Goal: Information Seeking & Learning: Find contact information

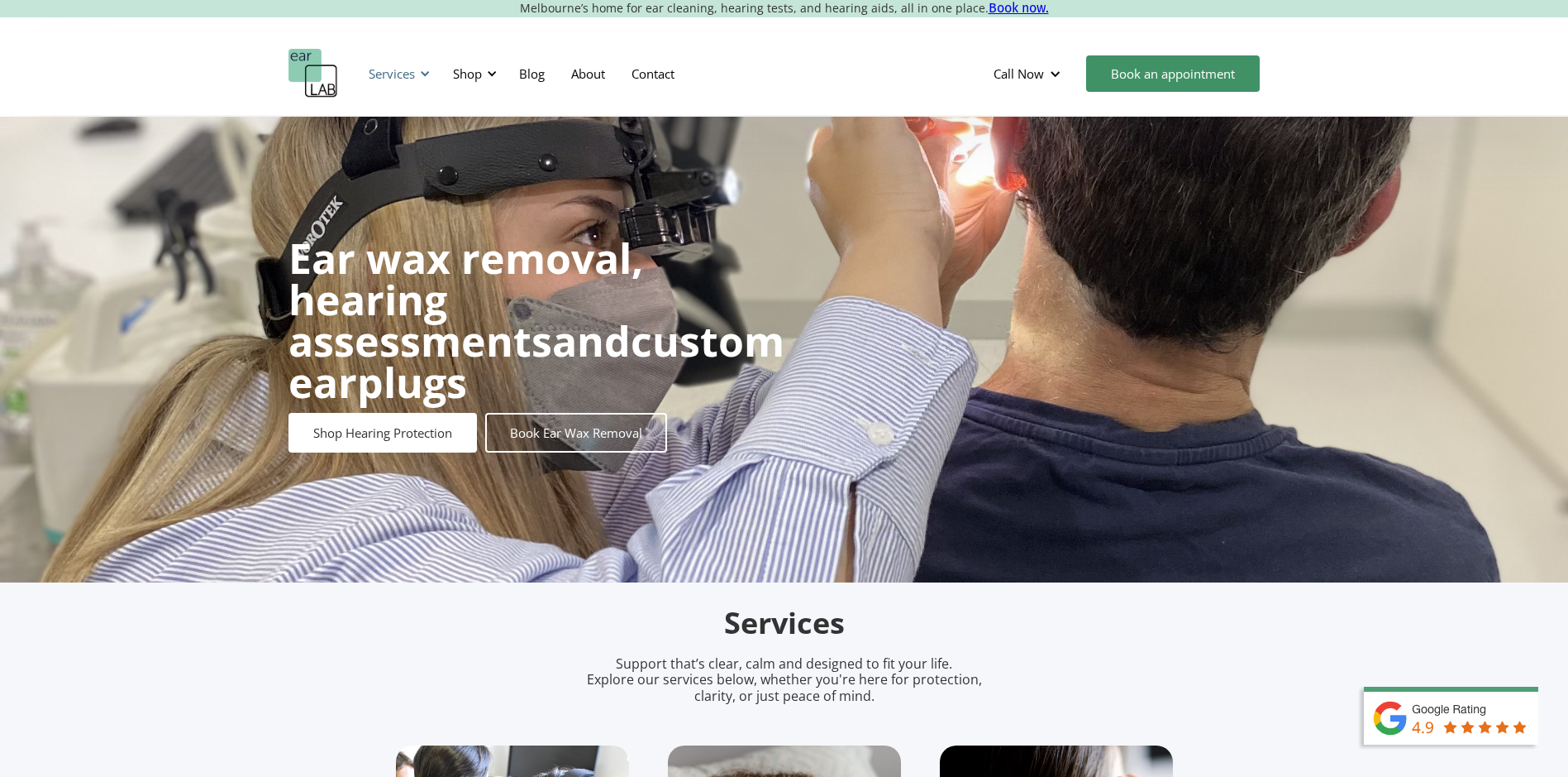
click at [401, 80] on div "Services" at bounding box center [392, 73] width 46 height 17
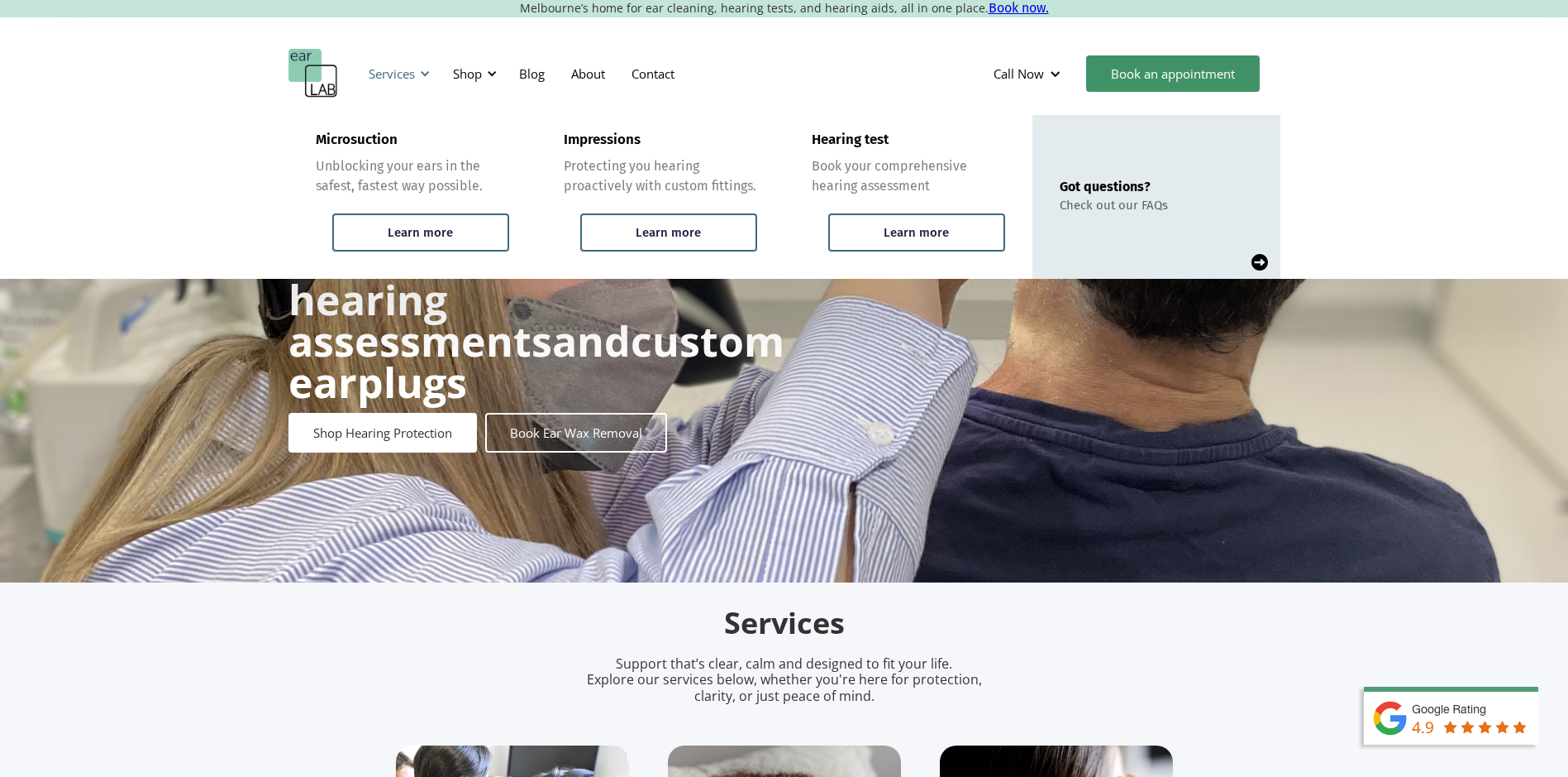
click at [401, 80] on div "Services" at bounding box center [392, 73] width 46 height 17
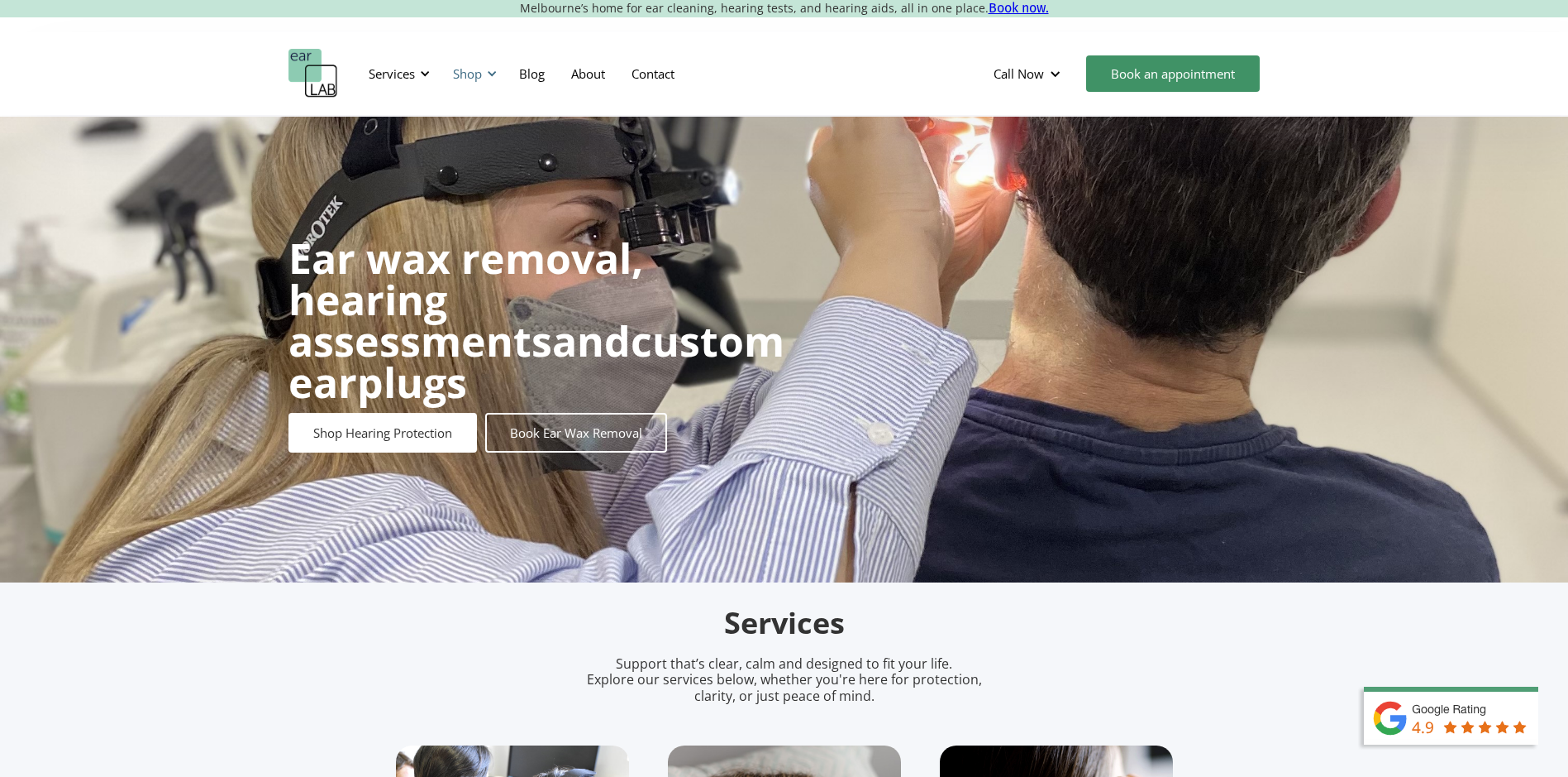
click at [480, 84] on div "Shop" at bounding box center [472, 74] width 58 height 50
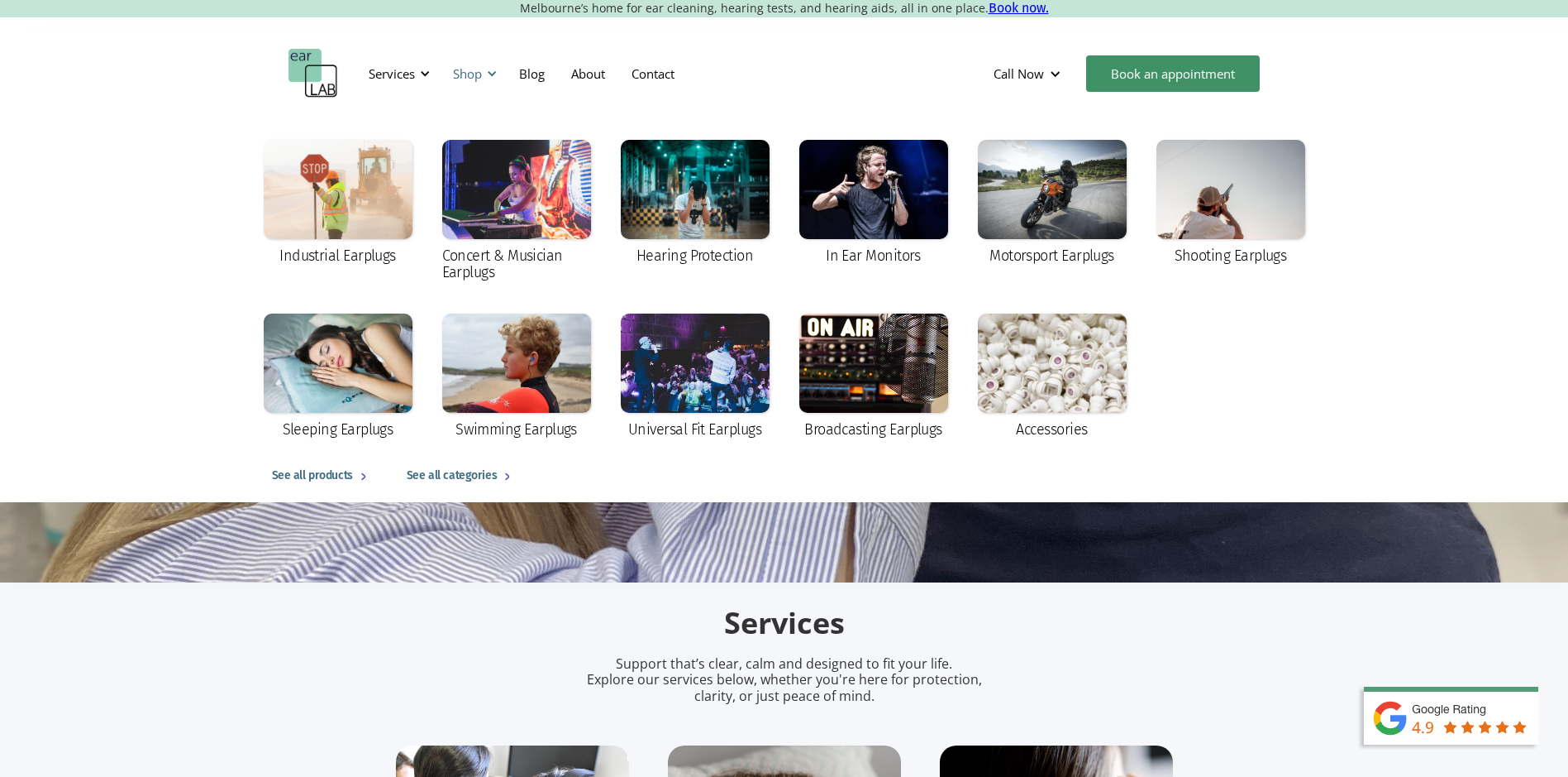
click at [473, 81] on div "Shop" at bounding box center [467, 73] width 29 height 17
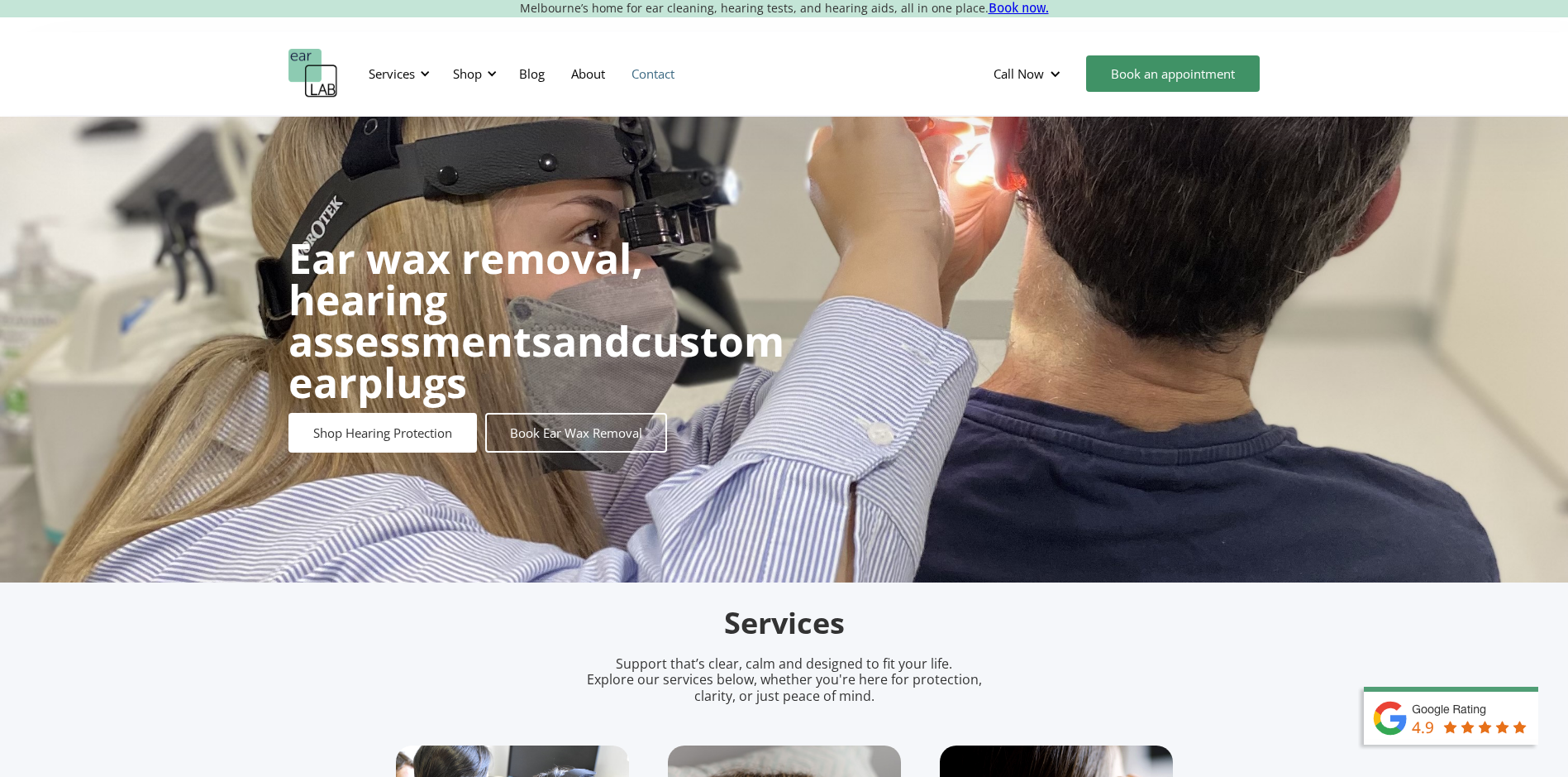
click at [664, 70] on link "Contact" at bounding box center [652, 74] width 70 height 48
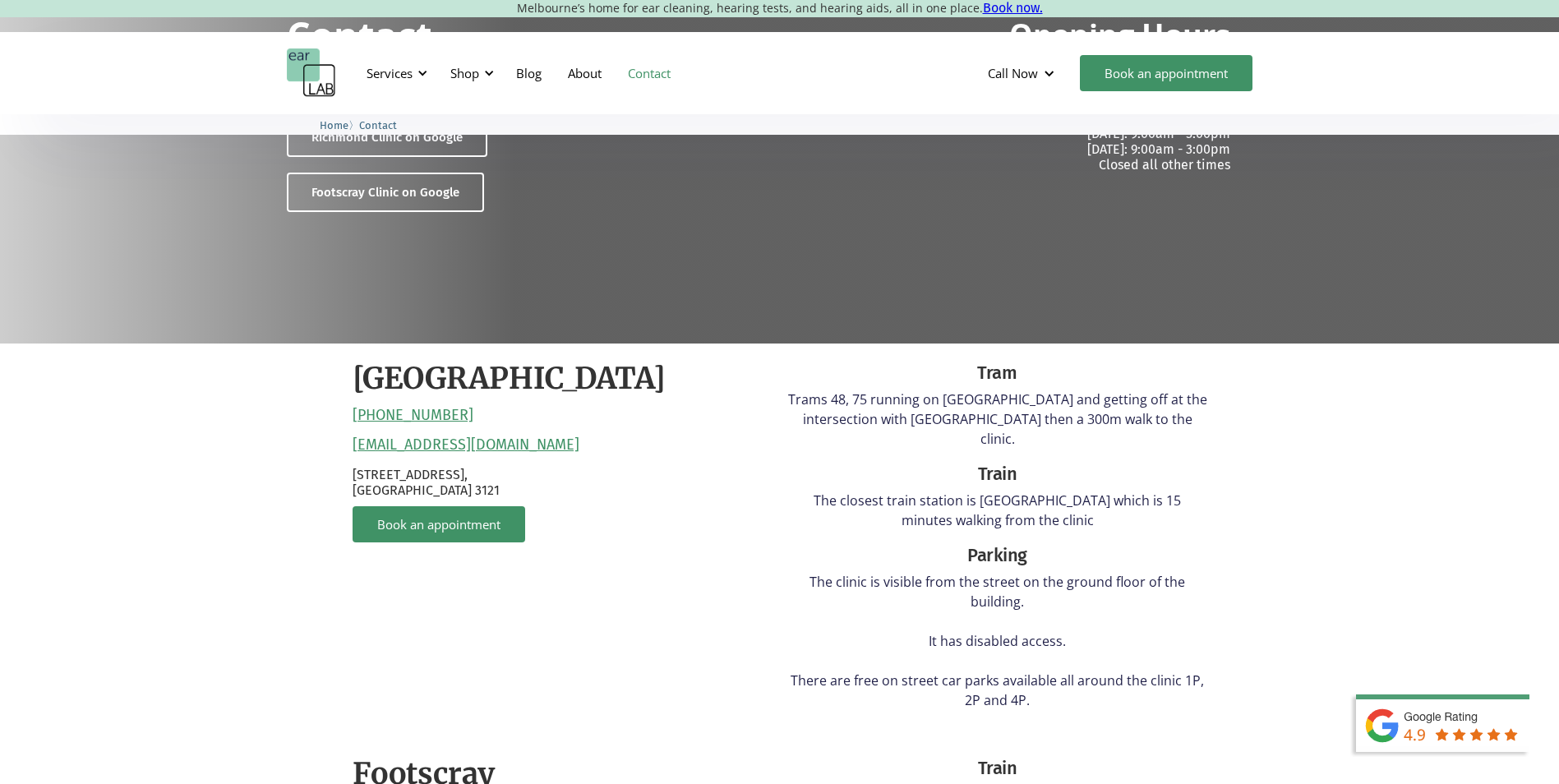
scroll to position [247, 0]
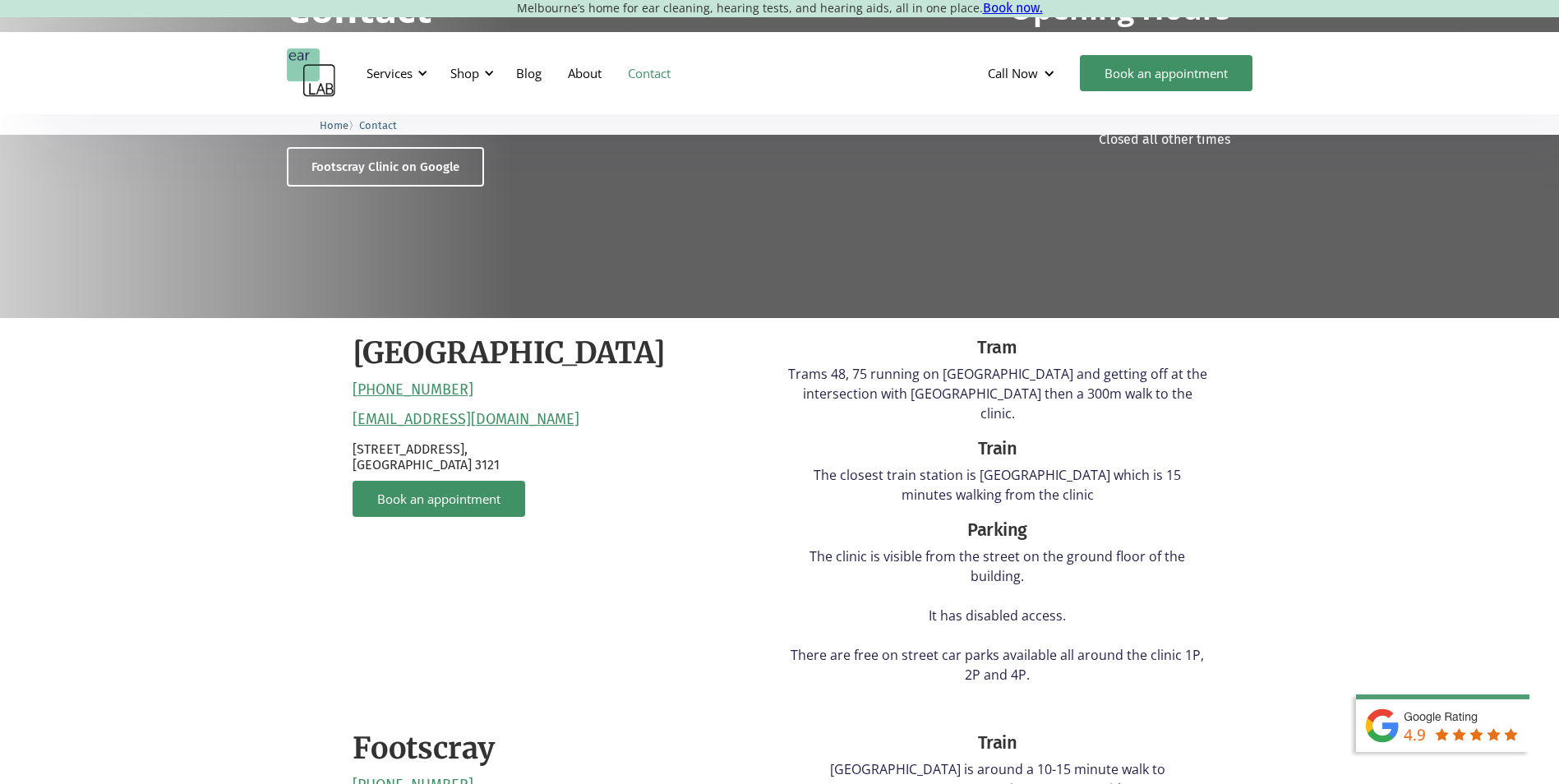
click at [0, 402] on html "Melbourne’s home for ear cleaning, hearing tests, and hearing aids, all in one …" at bounding box center [780, 145] width 1559 height 784
click at [1045, 546] on p "The clinic is visible from the street on the ground floor of the building. It h…" at bounding box center [997, 615] width 419 height 138
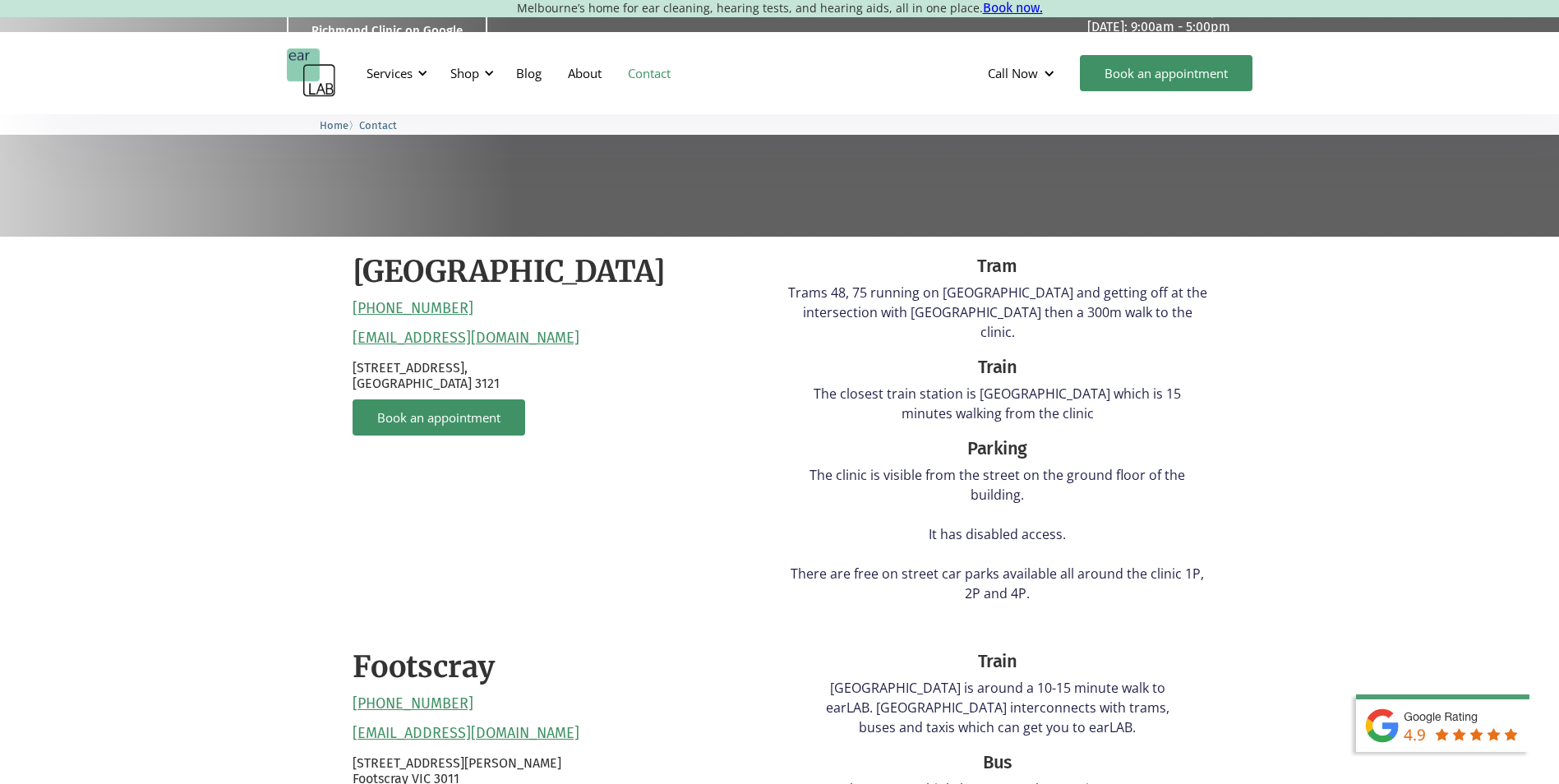
scroll to position [329, 0]
click at [977, 259] on div "Tram" at bounding box center [997, 265] width 419 height 27
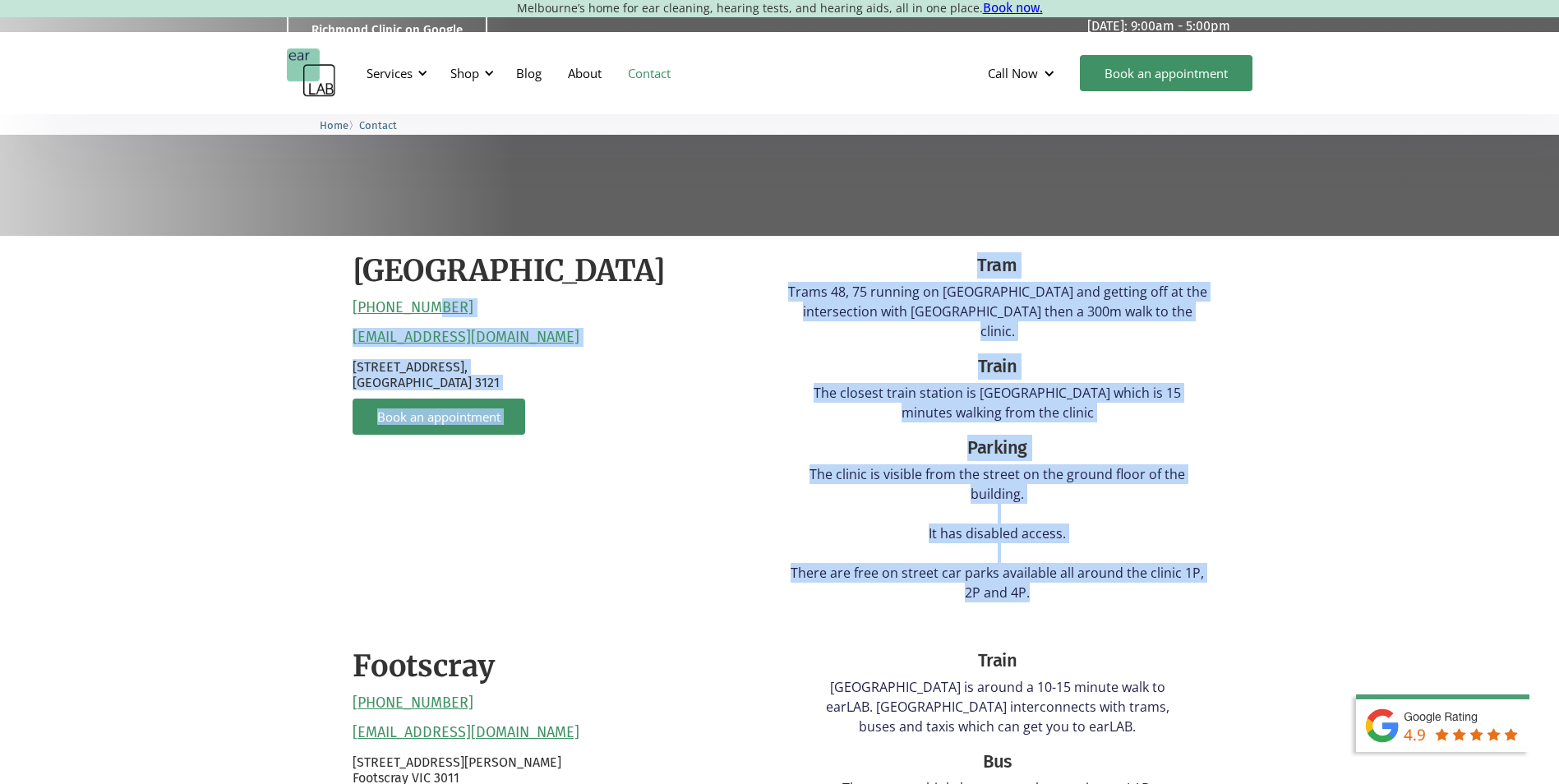
drag, startPoint x: 1104, startPoint y: 591, endPoint x: 414, endPoint y: 298, distance: 749.6
click at [414, 298] on div "[GEOGRAPHIC_DATA] [PHONE_NUMBER] [EMAIL_ADDRESS][DOMAIN_NAME] [STREET_ADDRESS] …" at bounding box center [780, 800] width 887 height 1129
drag, startPoint x: 414, startPoint y: 298, endPoint x: 985, endPoint y: 451, distance: 591.1
click at [985, 464] on p "The clinic is visible from the street on the ground floor of the building. It h…" at bounding box center [997, 533] width 419 height 138
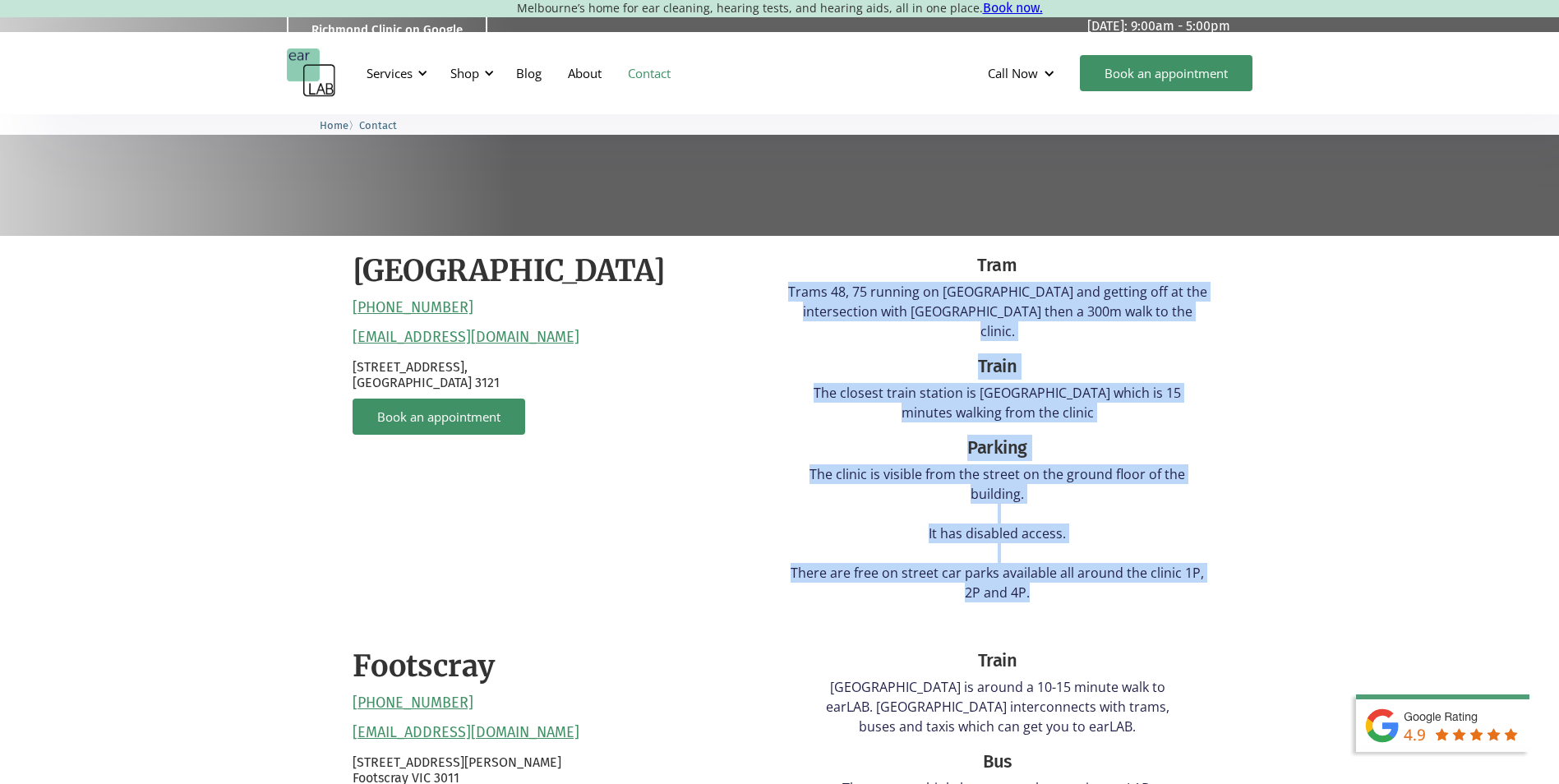
drag, startPoint x: 803, startPoint y: 293, endPoint x: 1141, endPoint y: 574, distance: 439.6
click at [1141, 574] on div "Tram Trams 48, 75 running on [GEOGRAPHIC_DATA] and getting off at the intersect…" at bounding box center [997, 433] width 419 height 362
drag, startPoint x: 1141, startPoint y: 574, endPoint x: 1145, endPoint y: 592, distance: 18.4
click at [1145, 592] on div "Tram Trams 48, 75 running on [GEOGRAPHIC_DATA] and getting off at the intersect…" at bounding box center [997, 433] width 419 height 362
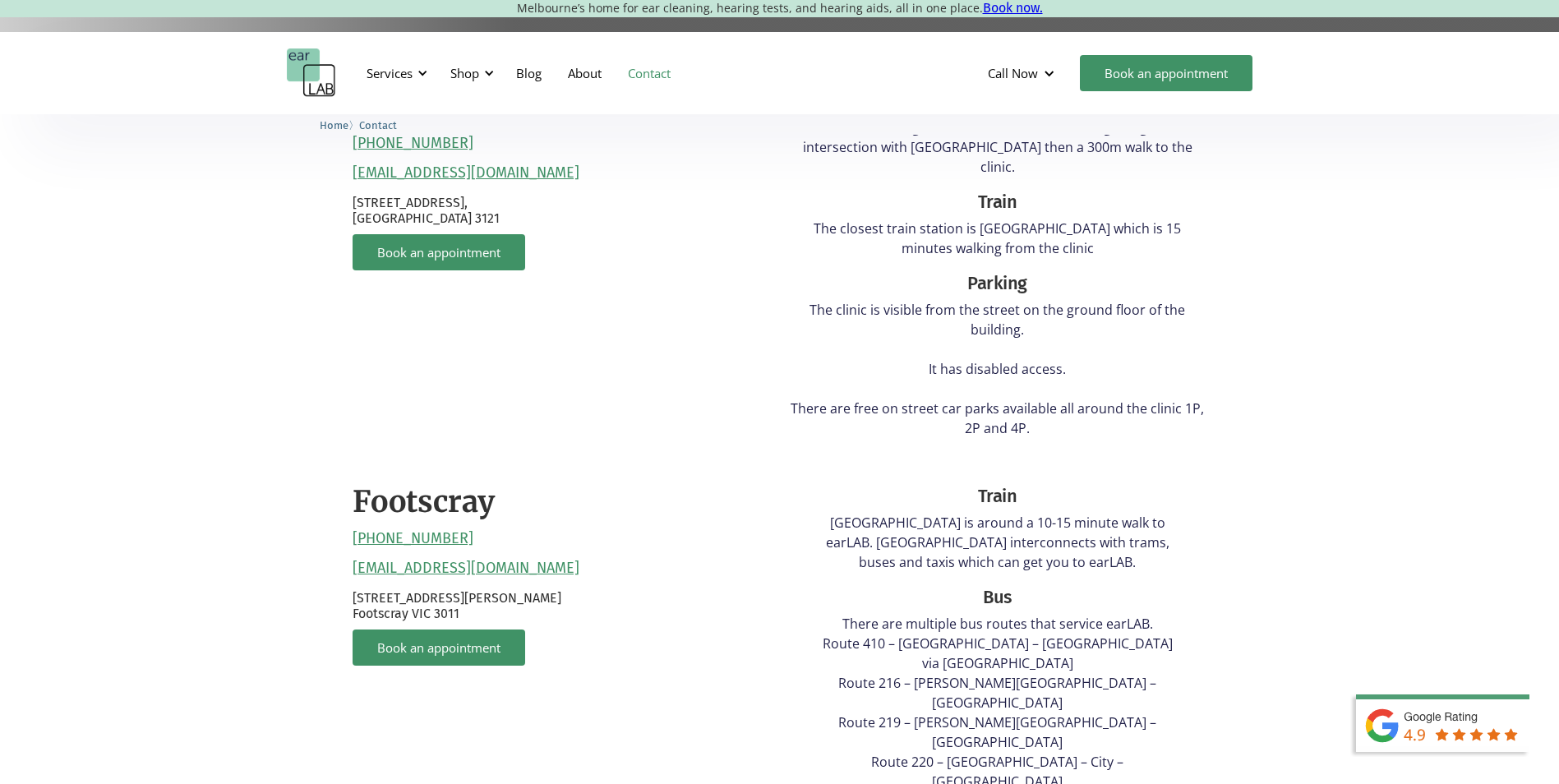
scroll to position [411, 0]
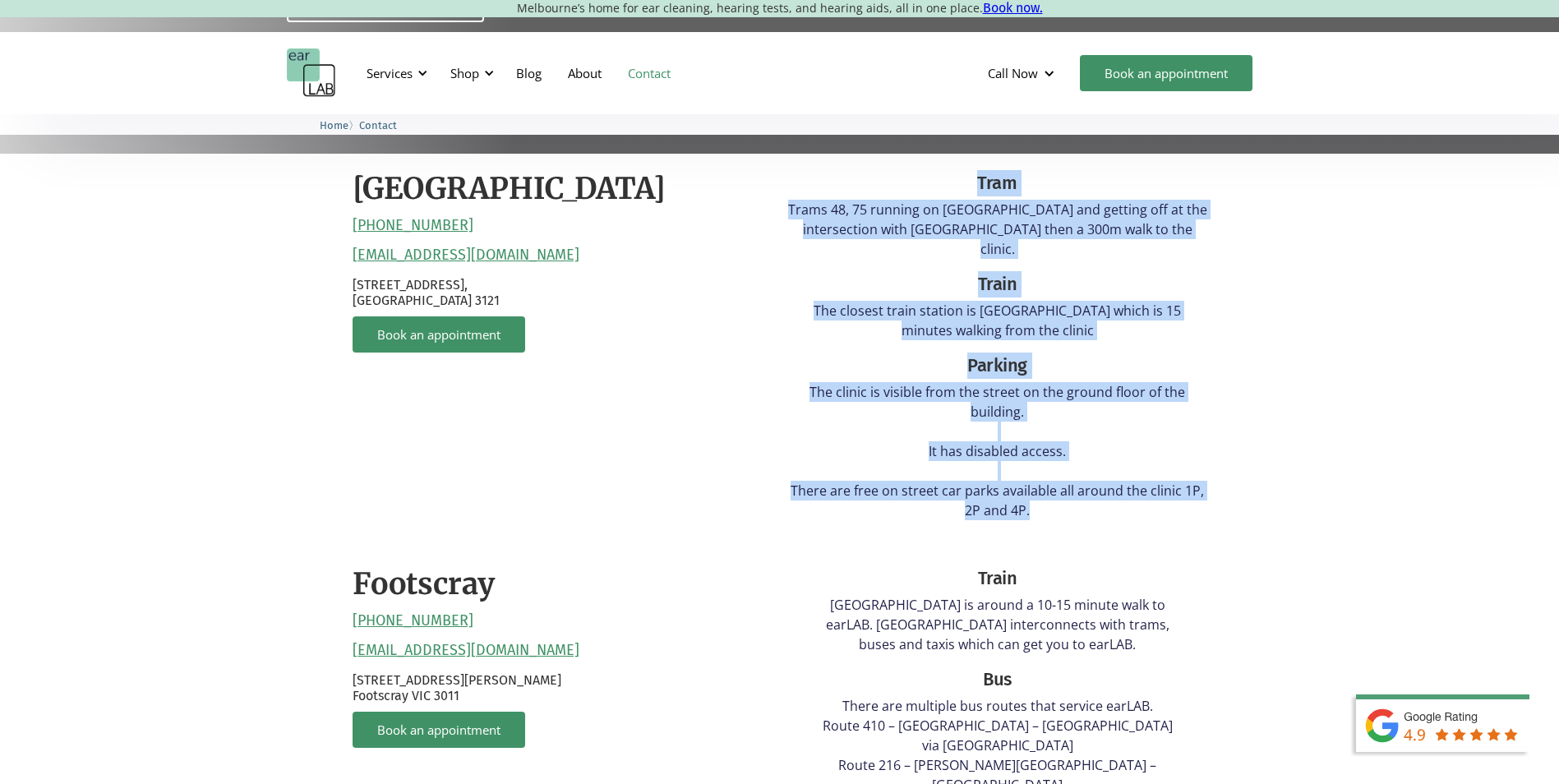
drag, startPoint x: 1086, startPoint y: 493, endPoint x: 963, endPoint y: 181, distance: 335.4
click at [963, 181] on div "Tram Trams 48, 75 running on [GEOGRAPHIC_DATA] and getting off at the intersect…" at bounding box center [997, 351] width 419 height 362
drag, startPoint x: 963, startPoint y: 181, endPoint x: 1016, endPoint y: 347, distance: 174.3
click at [1016, 353] on div "Parking" at bounding box center [997, 366] width 419 height 27
drag, startPoint x: 1154, startPoint y: 491, endPoint x: 958, endPoint y: 183, distance: 365.1
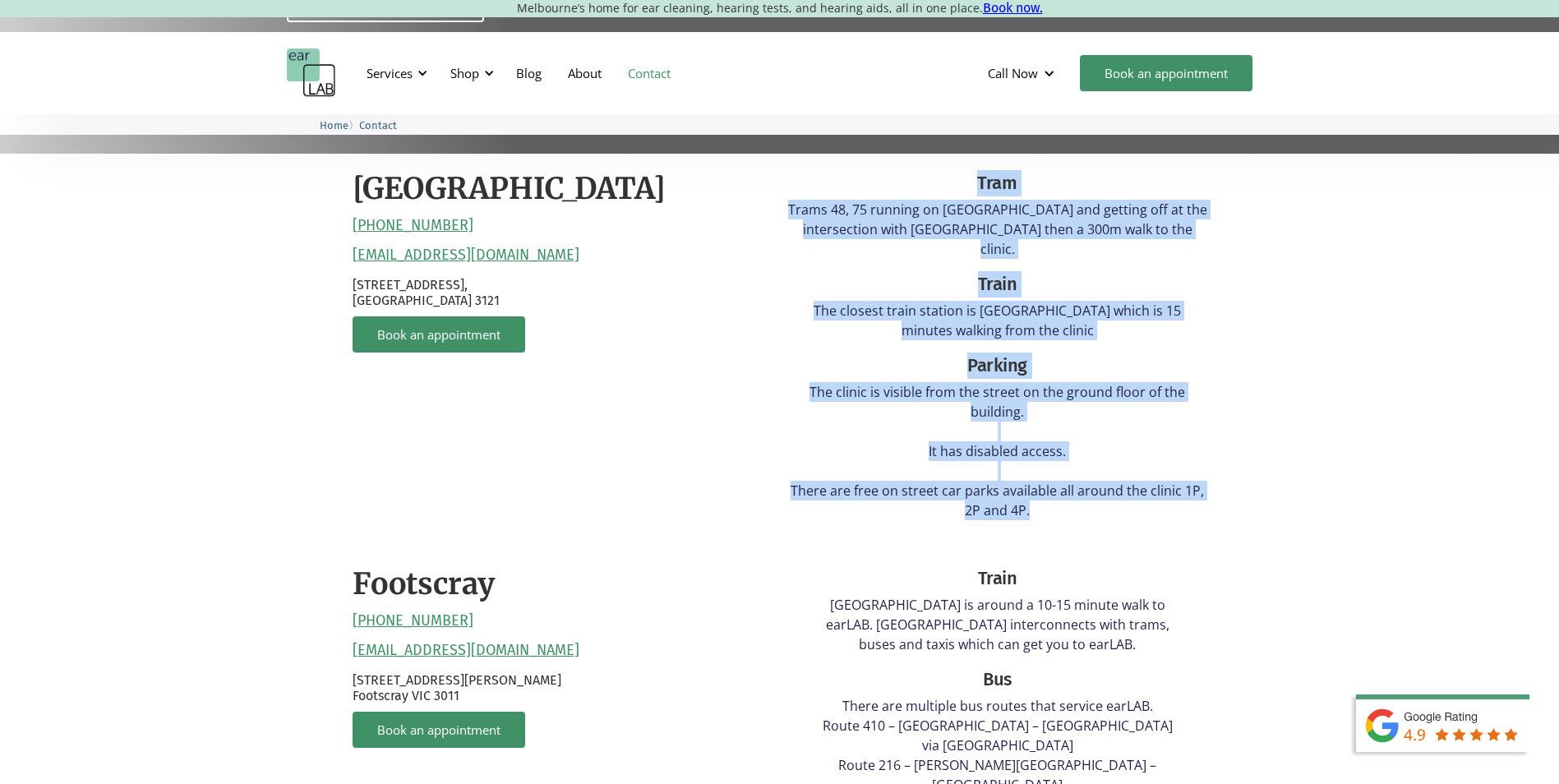
click at [958, 183] on div "Tram Trams 48, 75 running on [GEOGRAPHIC_DATA] and getting off at the intersect…" at bounding box center [997, 351] width 419 height 362
drag, startPoint x: 958, startPoint y: 183, endPoint x: 1041, endPoint y: 358, distance: 193.7
click at [1041, 358] on div "Parking" at bounding box center [997, 366] width 419 height 27
drag, startPoint x: 1089, startPoint y: 509, endPoint x: 906, endPoint y: 182, distance: 374.7
click at [906, 182] on div "Tram Trams 48, 75 running on [GEOGRAPHIC_DATA] and getting off at the intersect…" at bounding box center [997, 351] width 419 height 362
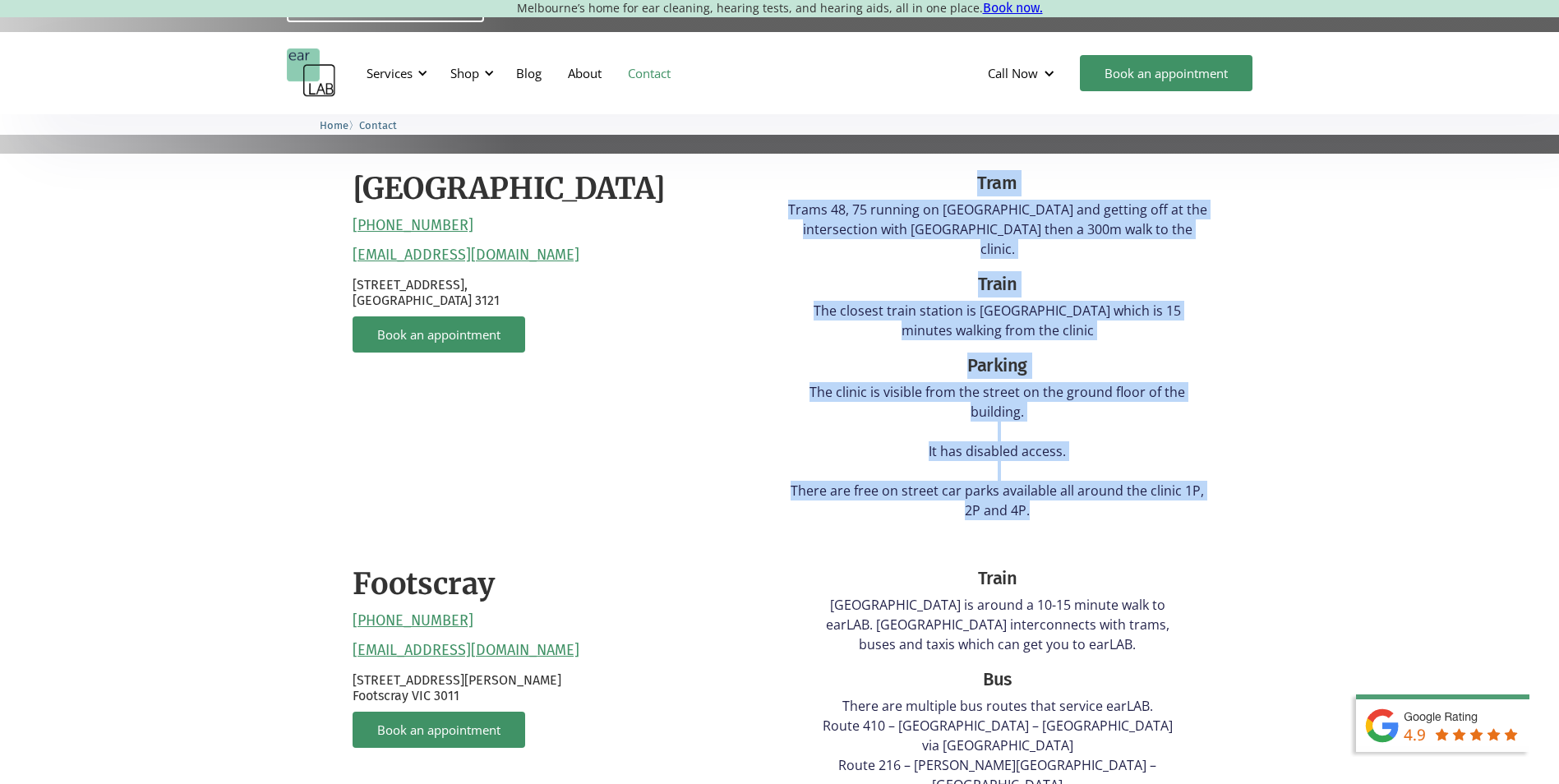
drag, startPoint x: 906, startPoint y: 182, endPoint x: 1115, endPoint y: 422, distance: 318.2
click at [1115, 422] on p "The clinic is visible from the street on the ground floor of the building. It h…" at bounding box center [997, 451] width 419 height 138
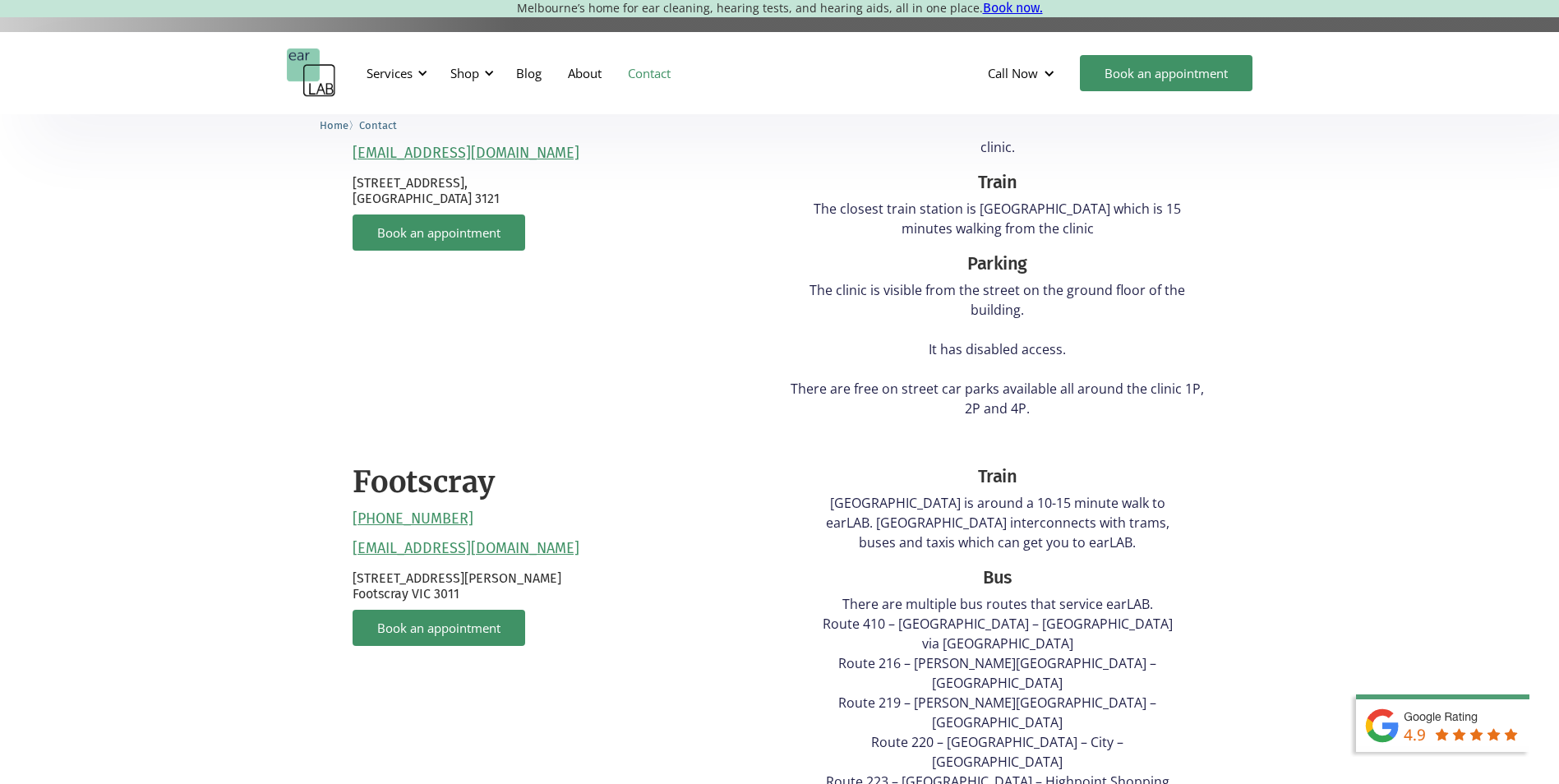
scroll to position [329, 0]
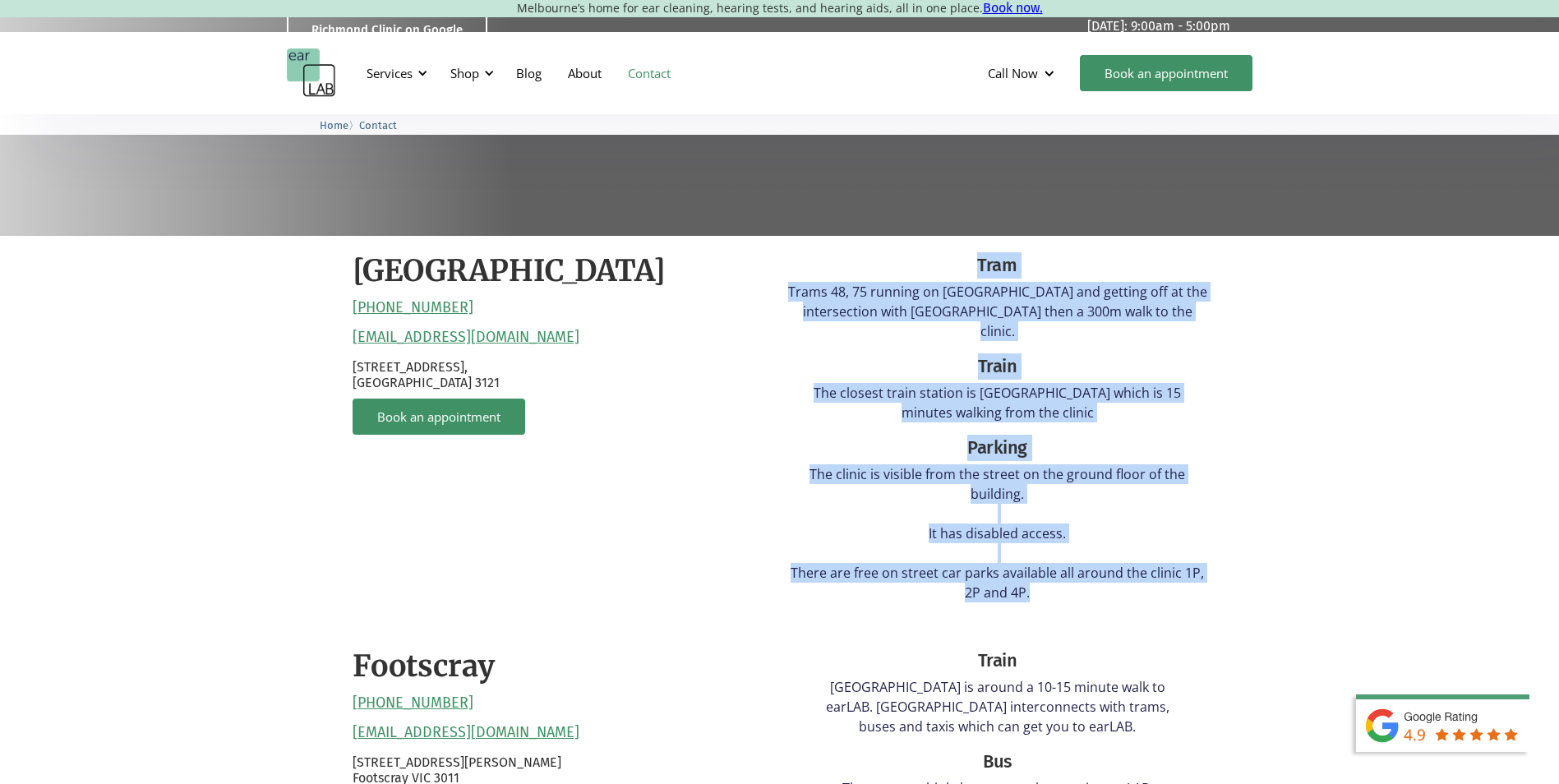
drag, startPoint x: 1092, startPoint y: 564, endPoint x: 951, endPoint y: 270, distance: 326.1
click at [951, 270] on div "Tram Trams 48, 75 running on [GEOGRAPHIC_DATA] and getting off at the intersect…" at bounding box center [997, 433] width 419 height 362
drag, startPoint x: 951, startPoint y: 270, endPoint x: 1043, endPoint y: 485, distance: 233.9
click at [1043, 485] on p "The clinic is visible from the street on the ground floor of the building. It h…" at bounding box center [997, 533] width 419 height 138
drag, startPoint x: 1068, startPoint y: 581, endPoint x: 969, endPoint y: 270, distance: 326.4
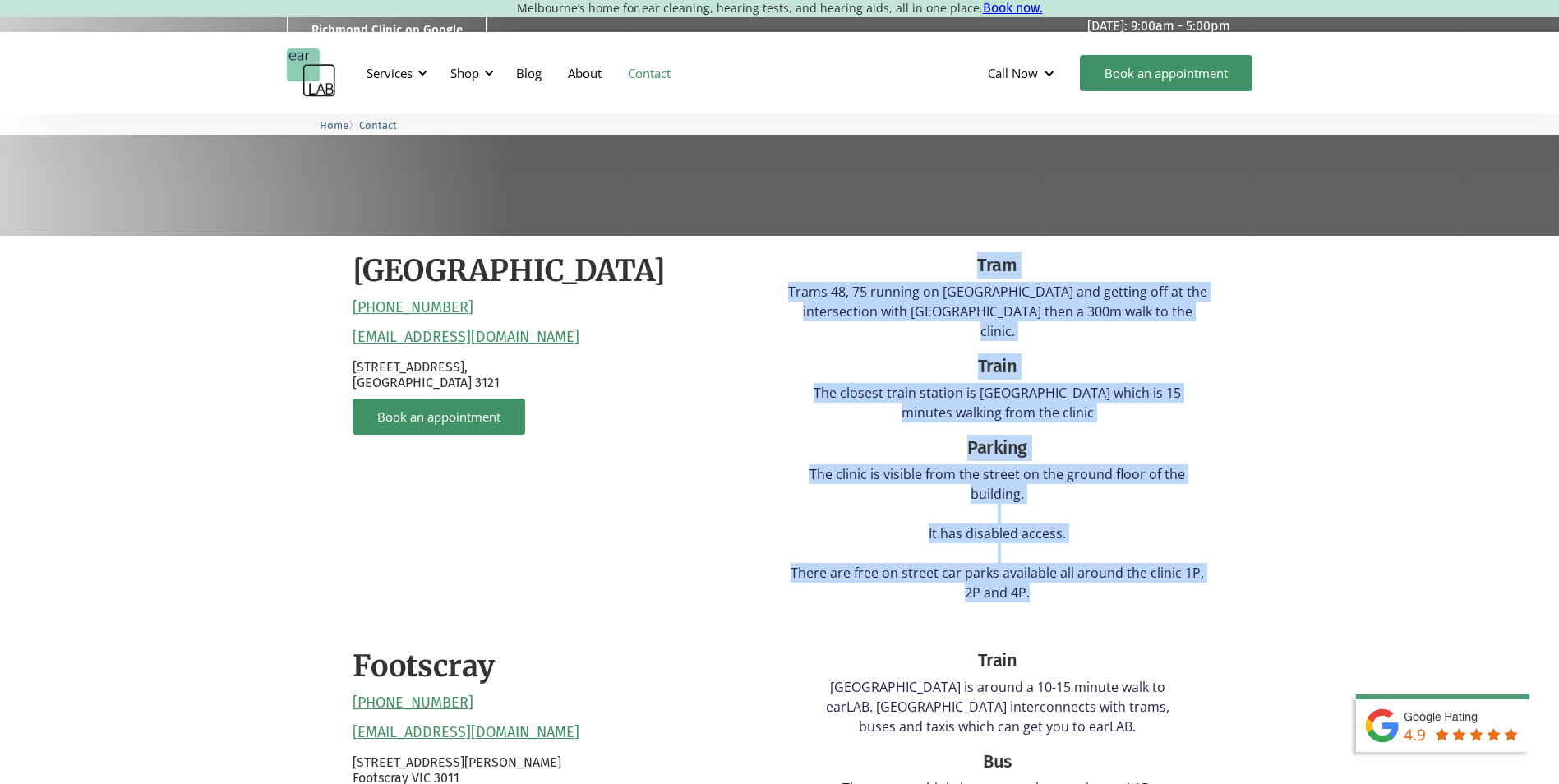
click at [969, 270] on div "Tram Trams 48, 75 running on [GEOGRAPHIC_DATA] and getting off at the intersect…" at bounding box center [997, 433] width 419 height 362
drag, startPoint x: 969, startPoint y: 270, endPoint x: 1114, endPoint y: 427, distance: 213.7
click at [1114, 435] on div "Parking" at bounding box center [997, 448] width 419 height 27
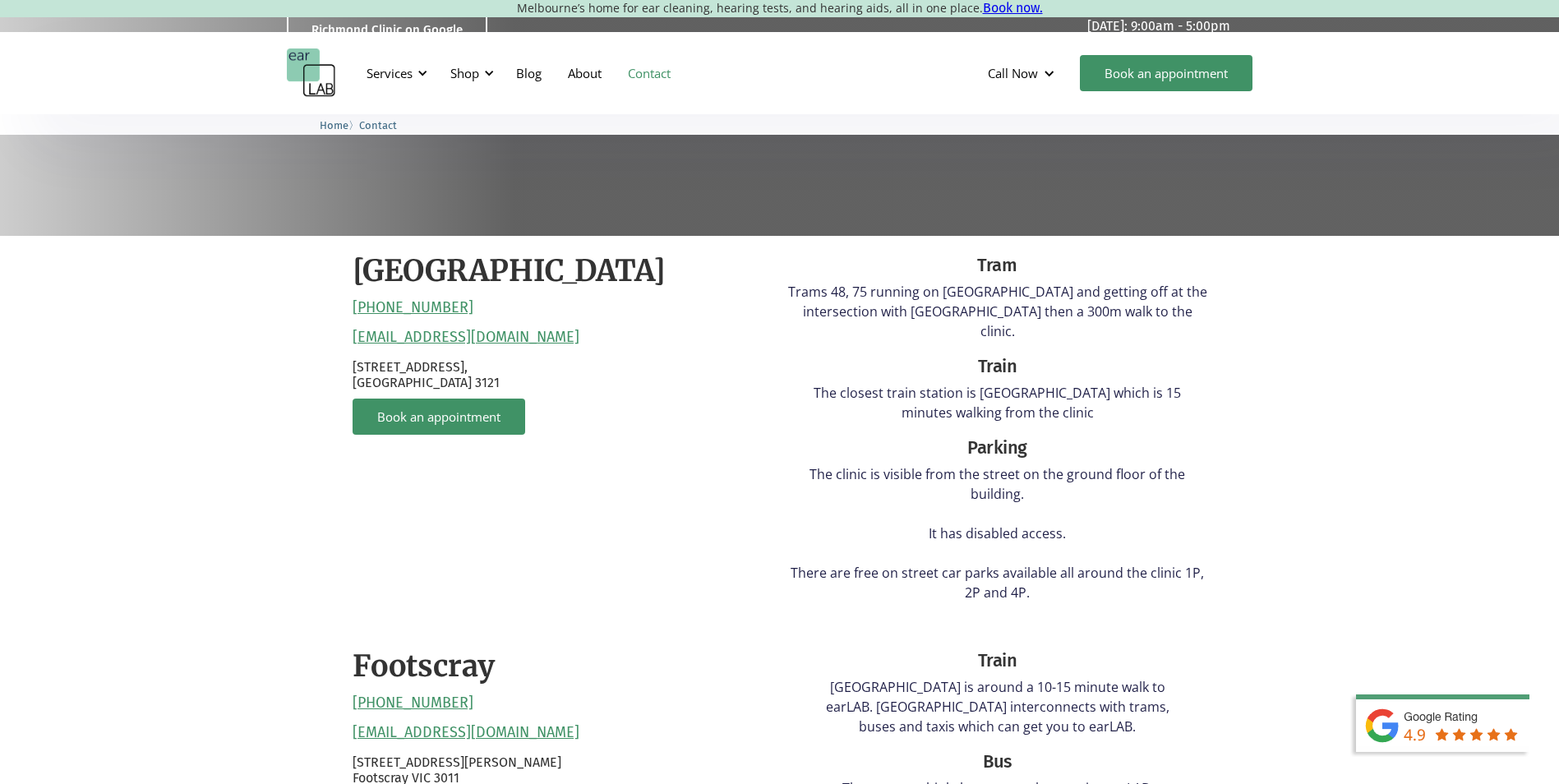
click at [1006, 435] on div "Parking" at bounding box center [997, 448] width 419 height 27
drag, startPoint x: 1006, startPoint y: 430, endPoint x: 1052, endPoint y: 532, distance: 111.9
click at [1052, 532] on p "The clinic is visible from the street on the ground floor of the building. It h…" at bounding box center [997, 533] width 419 height 138
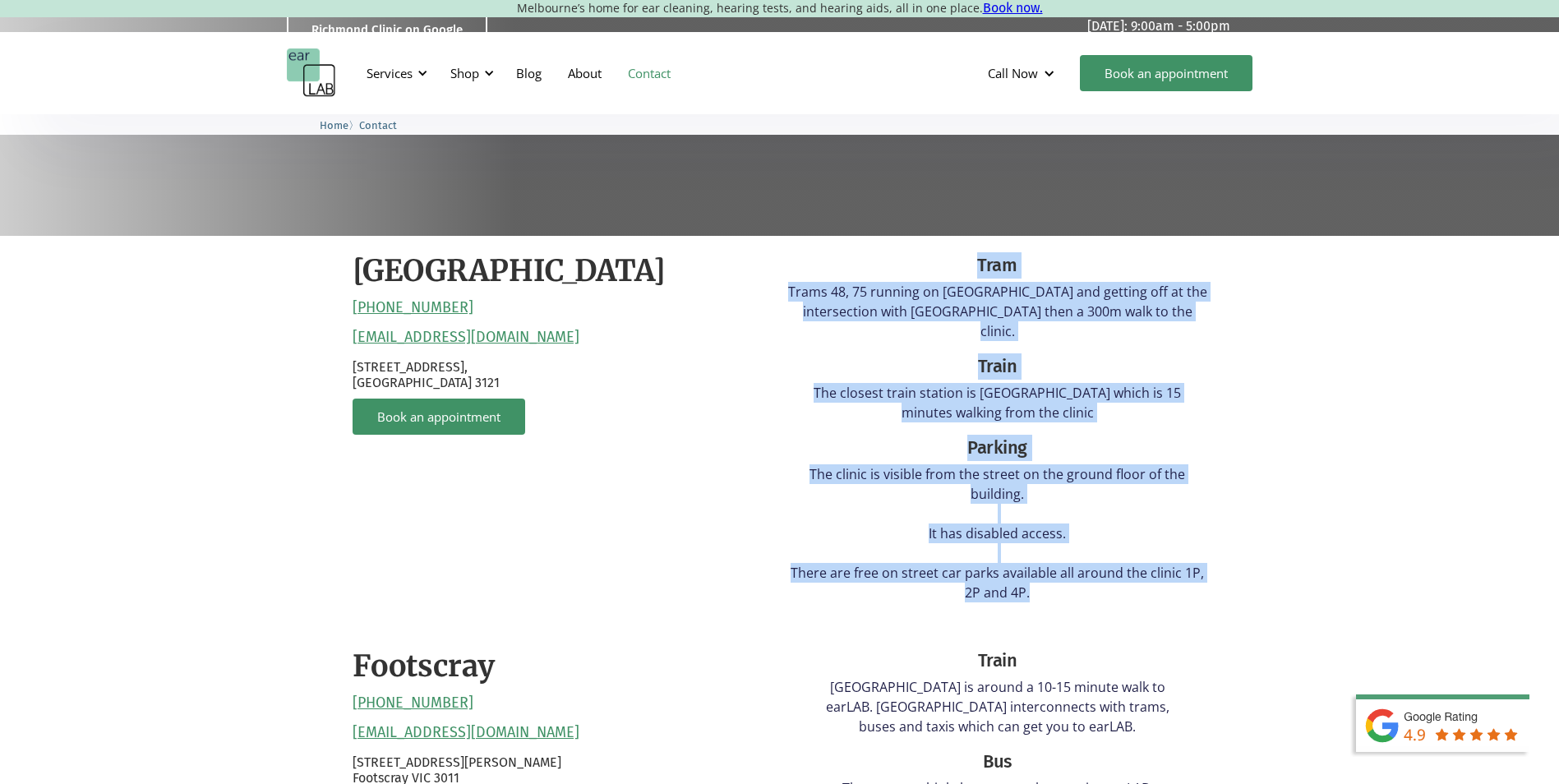
drag, startPoint x: 1077, startPoint y: 583, endPoint x: 968, endPoint y: 272, distance: 329.5
click at [968, 272] on div "Tram Trams 48, 75 running on [GEOGRAPHIC_DATA] and getting off at the intersect…" at bounding box center [997, 433] width 419 height 362
drag, startPoint x: 968, startPoint y: 272, endPoint x: 1091, endPoint y: 480, distance: 241.6
click at [1088, 483] on p "The clinic is visible from the street on the ground floor of the building. It h…" at bounding box center [997, 533] width 419 height 138
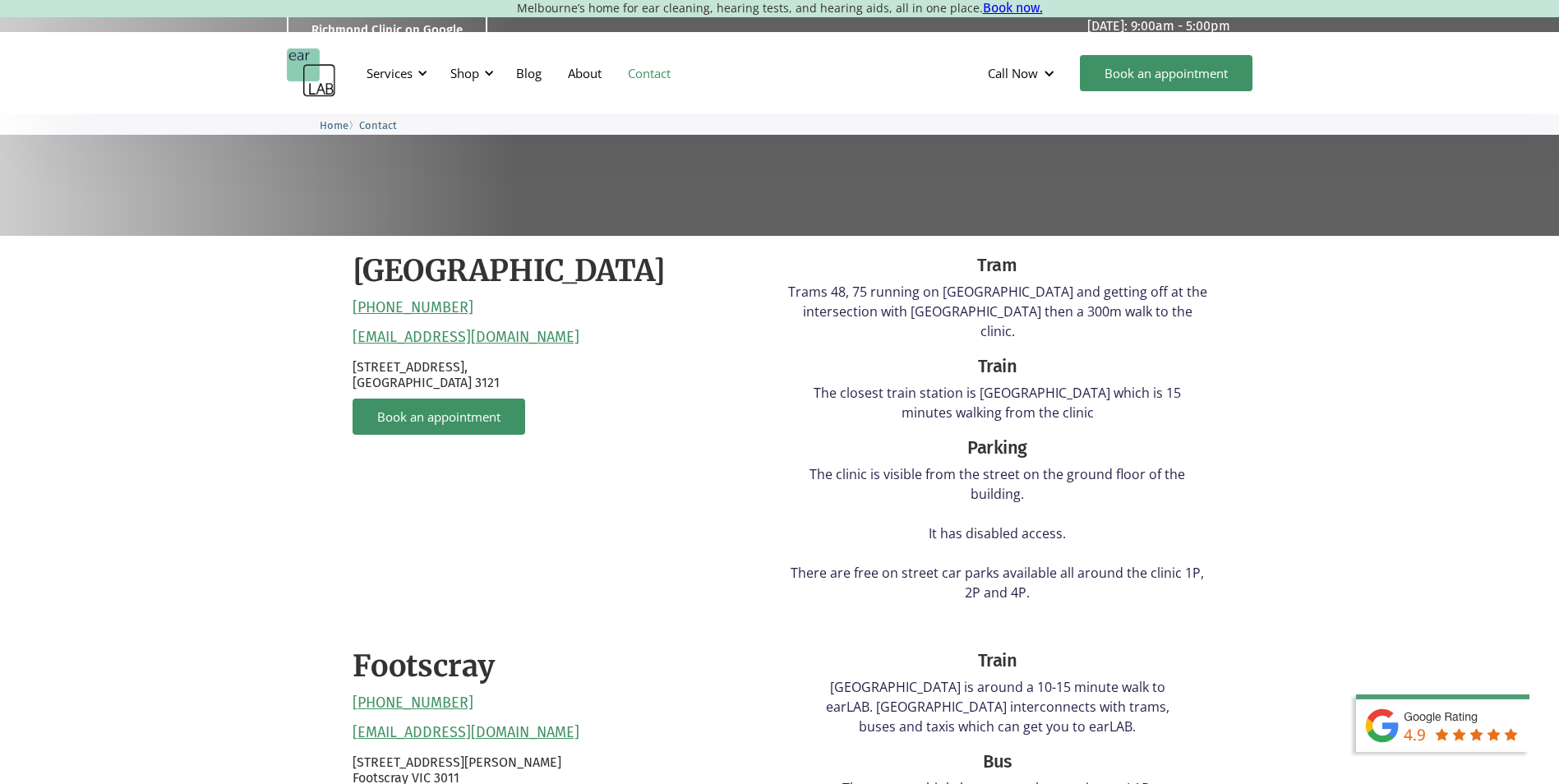
click at [1061, 354] on div "Train" at bounding box center [997, 367] width 419 height 27
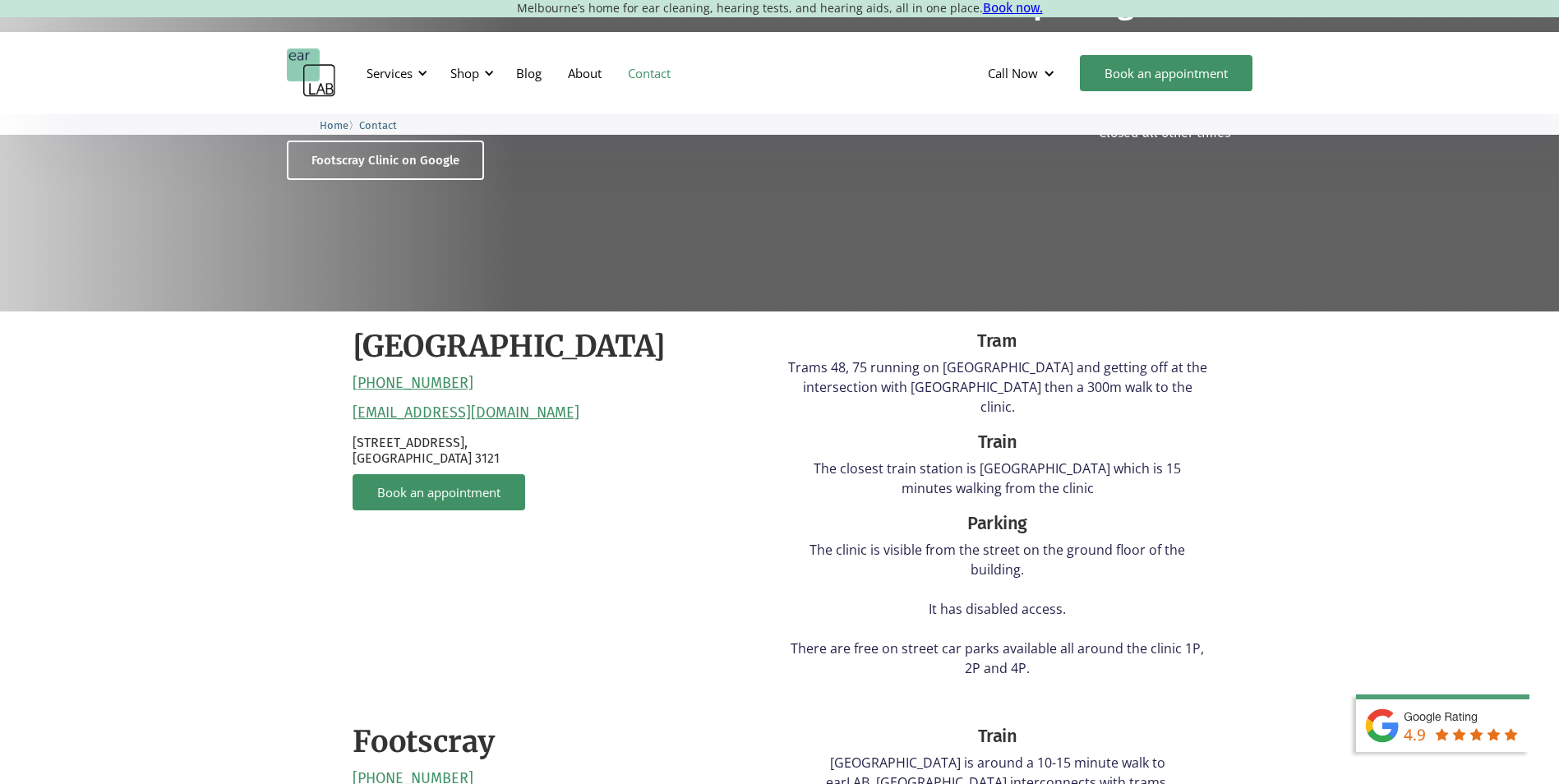
scroll to position [247, 0]
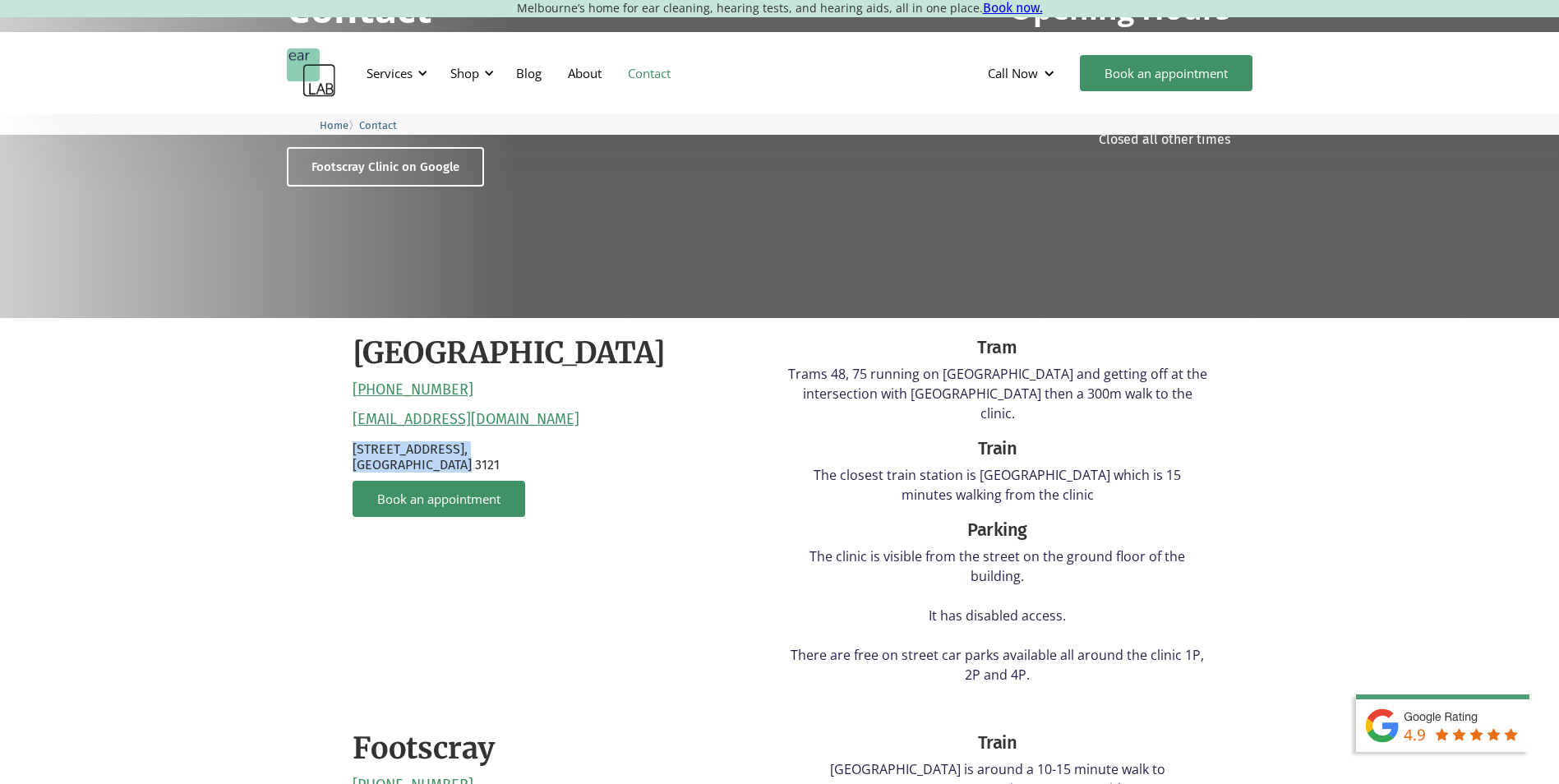
drag, startPoint x: 467, startPoint y: 467, endPoint x: 349, endPoint y: 456, distance: 118.5
drag, startPoint x: 349, startPoint y: 456, endPoint x: 1054, endPoint y: 430, distance: 705.5
click at [1054, 436] on div "Train" at bounding box center [997, 449] width 419 height 27
